Goal: Book appointment/travel/reservation

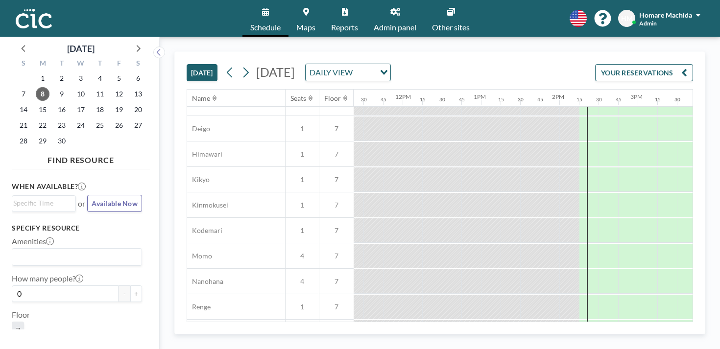
scroll to position [511, 892]
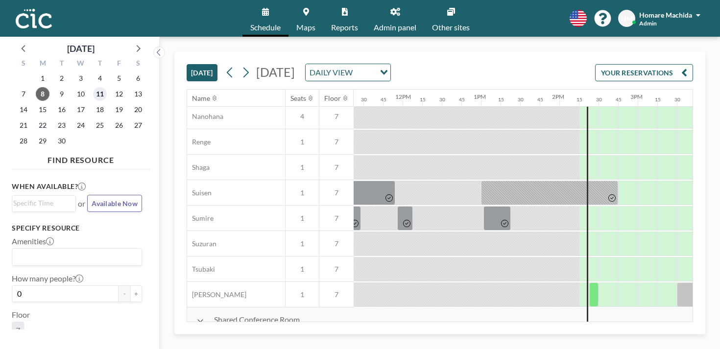
click at [93, 87] on span "11" at bounding box center [100, 94] width 14 height 14
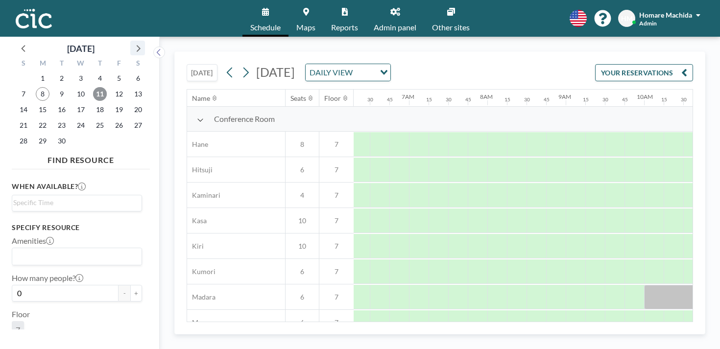
scroll to position [0, 493]
click at [93, 103] on span "18" at bounding box center [100, 110] width 14 height 14
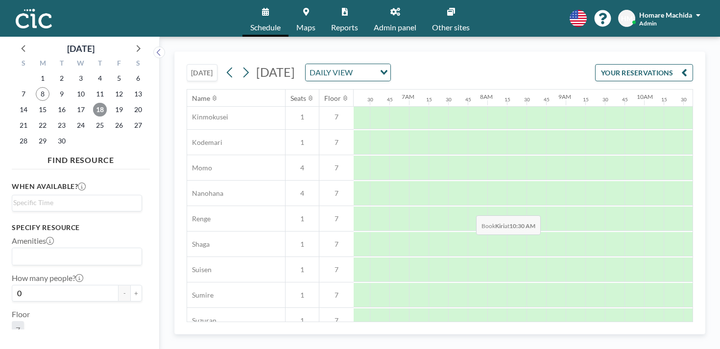
scroll to position [511, 493]
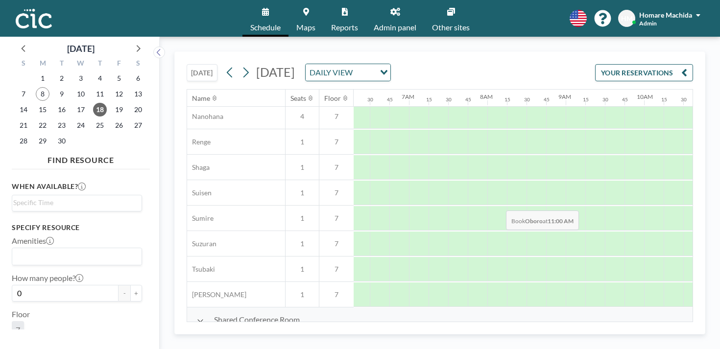
click at [720, 333] on div at bounding box center [733, 345] width 20 height 24
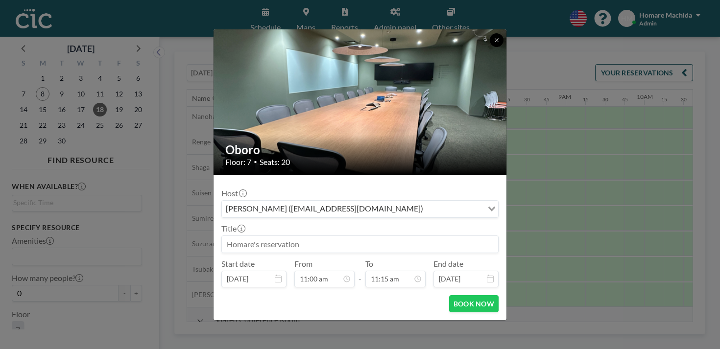
click at [494, 43] on icon at bounding box center [497, 40] width 6 height 6
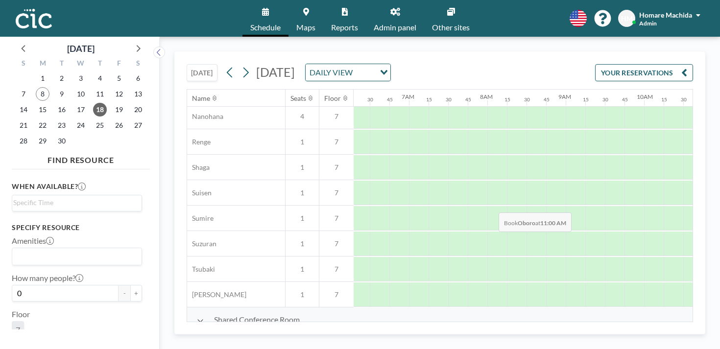
click at [720, 333] on div at bounding box center [733, 345] width 20 height 24
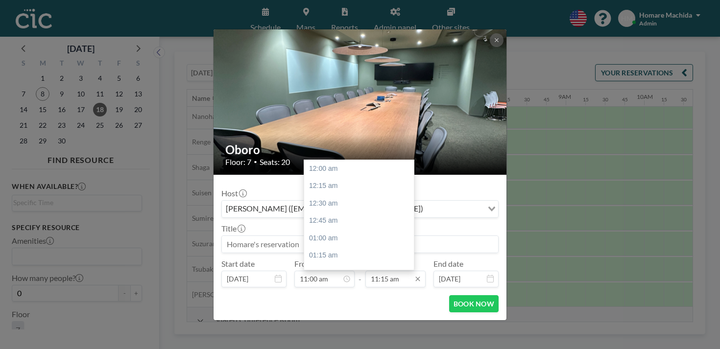
scroll to position [703, 0]
click at [362, 293] on div "12:00 pm" at bounding box center [359, 302] width 110 height 18
type input "12:00 pm"
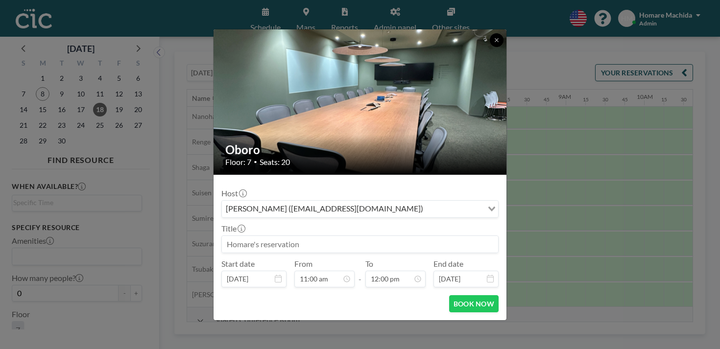
click at [490, 47] on button at bounding box center [497, 40] width 14 height 14
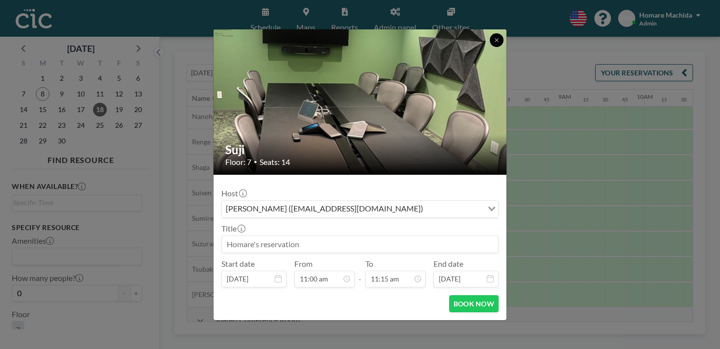
click at [490, 47] on button at bounding box center [497, 40] width 14 height 14
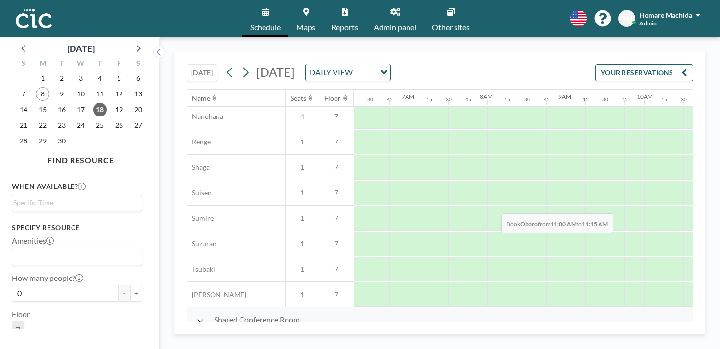
click at [720, 333] on div at bounding box center [733, 345] width 20 height 24
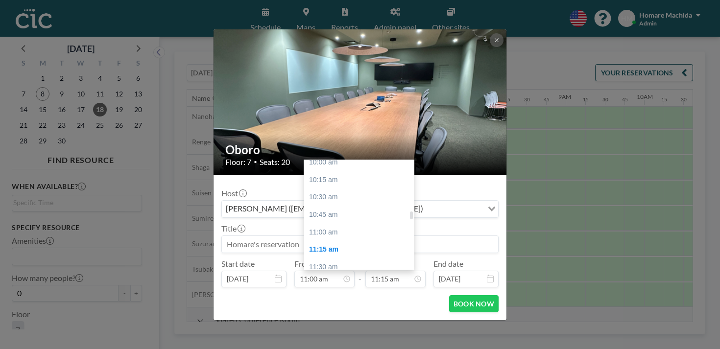
click at [375, 293] on div "12:00 pm" at bounding box center [359, 302] width 110 height 18
type input "12:00 pm"
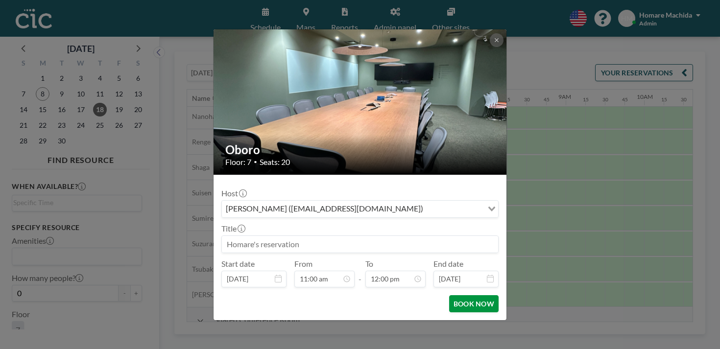
click at [449, 295] on button "BOOK NOW" at bounding box center [473, 303] width 49 height 17
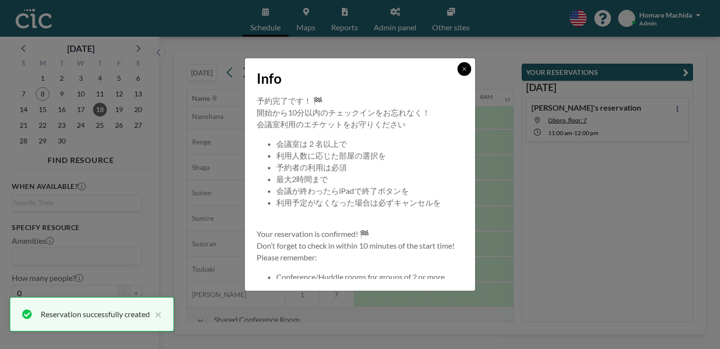
click at [461, 72] on icon at bounding box center [464, 69] width 6 height 6
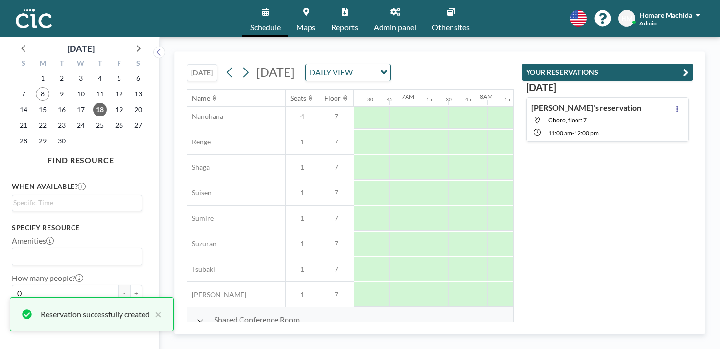
click at [486, 52] on div "[DATE] [DATE] DAILY VIEW Loading..." at bounding box center [350, 70] width 327 height 37
click at [514, 52] on div "[DATE] [DATE] DAILY VIEW Loading..." at bounding box center [350, 70] width 327 height 37
click at [494, 52] on div "[DATE] [DATE] DAILY VIEW Loading..." at bounding box center [350, 70] width 327 height 37
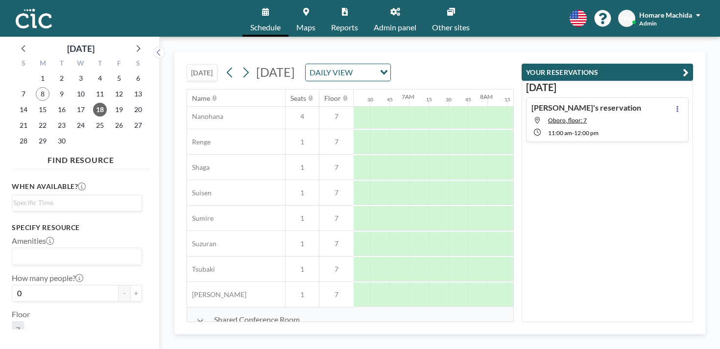
click at [494, 52] on div "[DATE] [DATE] DAILY VIEW Loading..." at bounding box center [350, 70] width 327 height 37
click at [689, 67] on icon "button" at bounding box center [686, 73] width 6 height 12
